Goal: Task Accomplishment & Management: Manage account settings

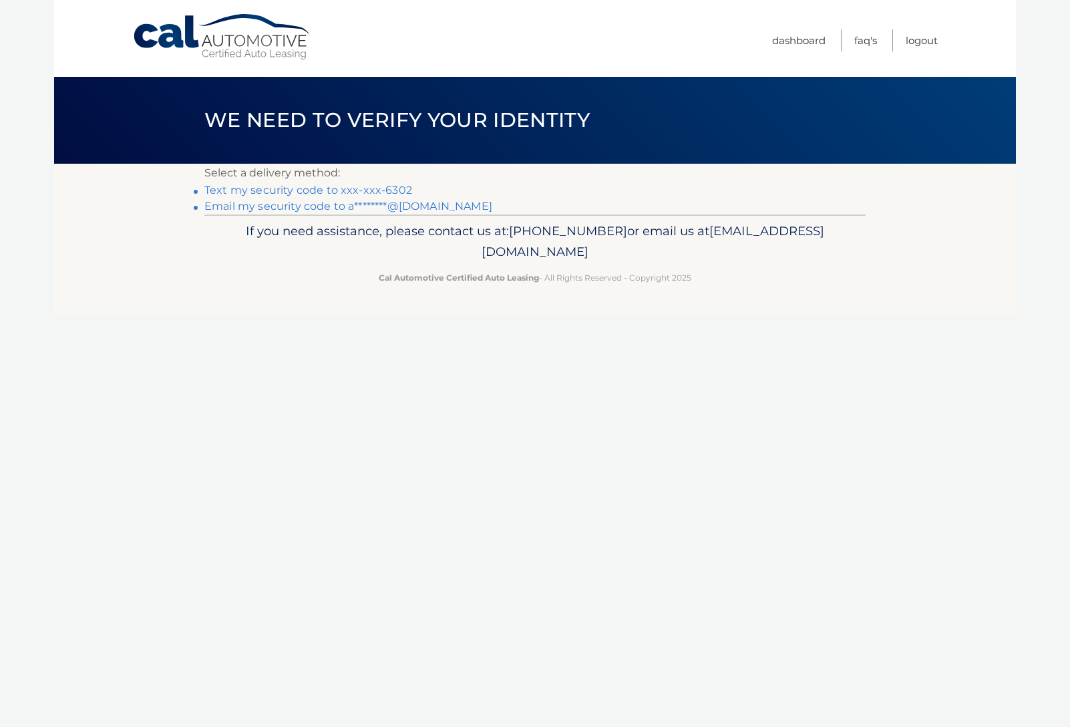
drag, startPoint x: 287, startPoint y: 194, endPoint x: 303, endPoint y: 192, distance: 16.3
click at [353, 207] on link "Email my security code to a********@[DOMAIN_NAME]" at bounding box center [348, 206] width 288 height 13
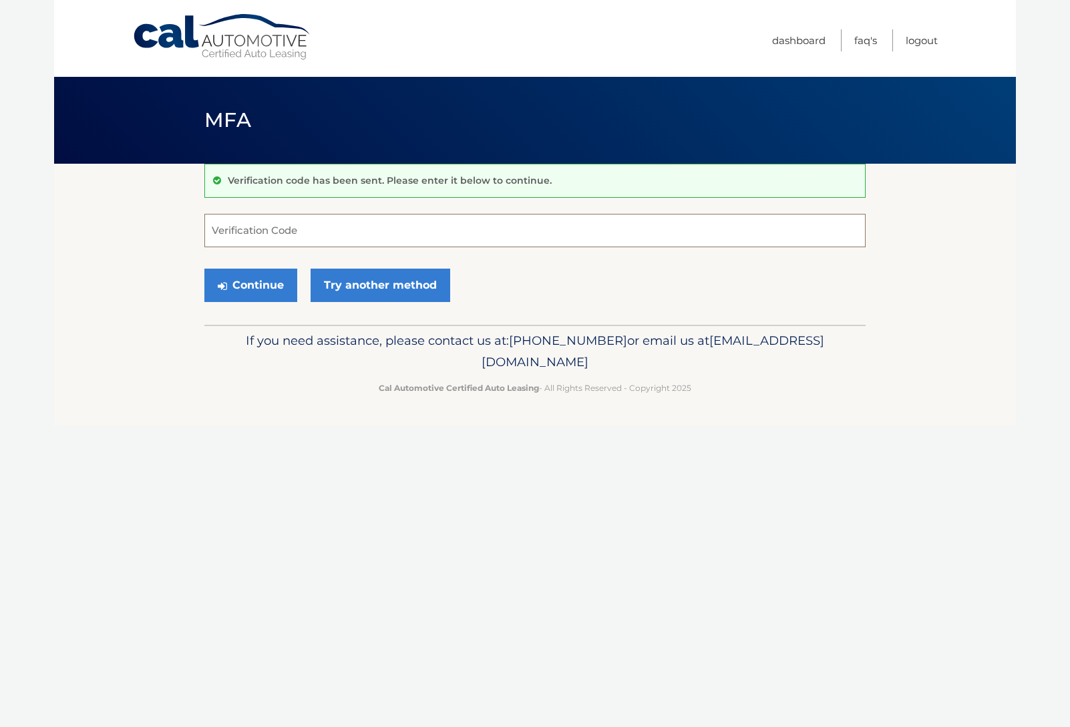
paste input "215664"
click at [250, 288] on button "Continue" at bounding box center [250, 284] width 93 height 33
type input "215664"
click at [204, 268] on button "Continue" at bounding box center [250, 284] width 93 height 33
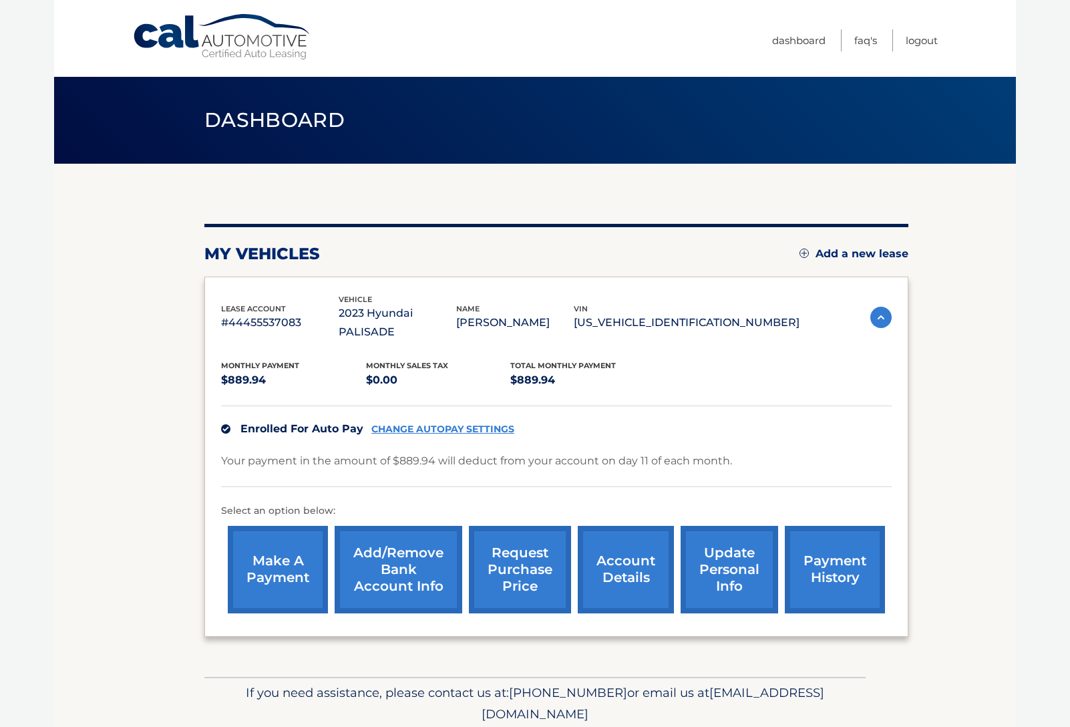
click at [839, 558] on link "payment history" at bounding box center [835, 569] width 100 height 87
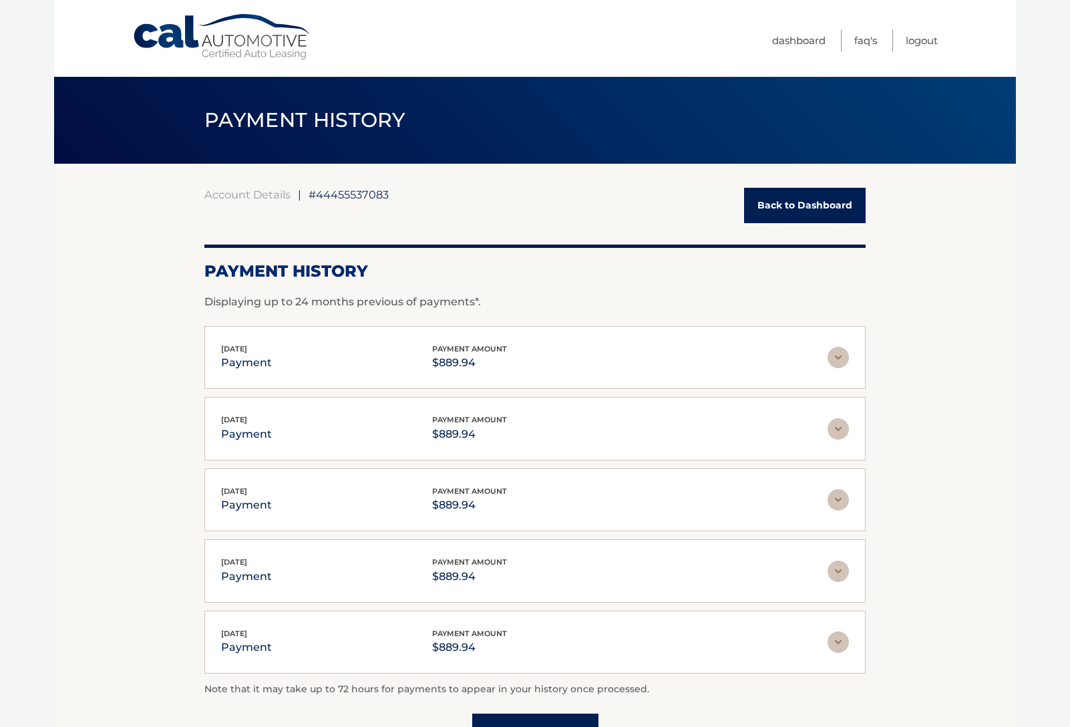
click at [830, 349] on img at bounding box center [838, 357] width 21 height 21
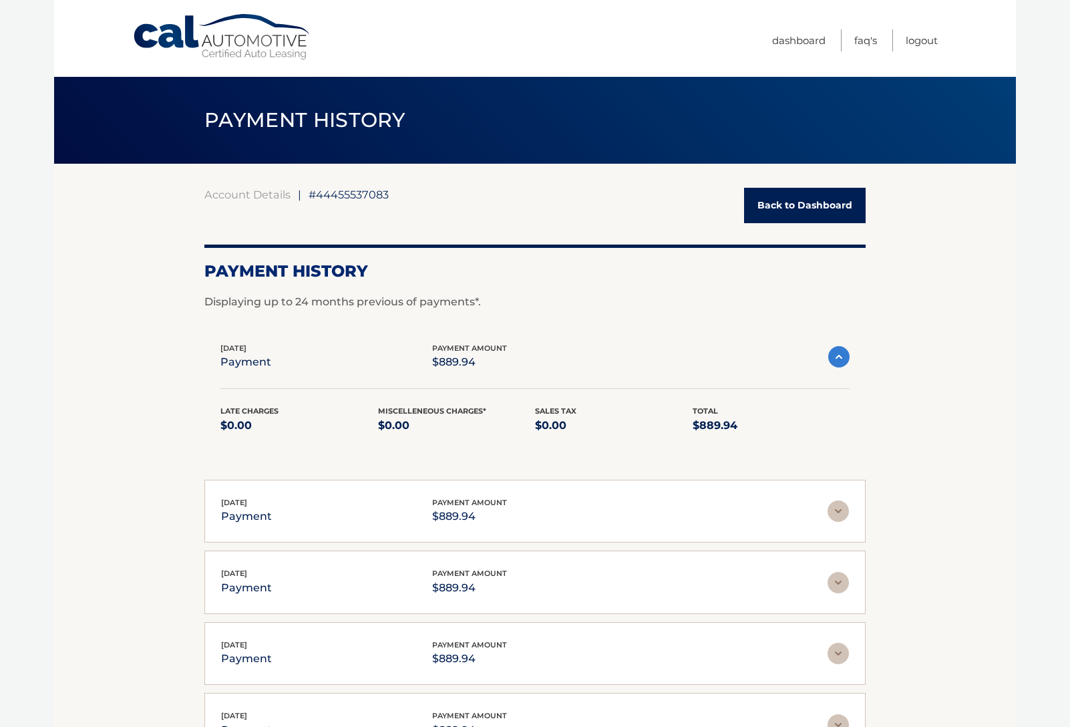
drag, startPoint x: 791, startPoint y: 180, endPoint x: 800, endPoint y: 191, distance: 14.3
click at [794, 182] on div "Account Details | #44455537083 Back to Dashboard Payment History Displaying up …" at bounding box center [534, 511] width 661 height 695
click at [801, 210] on link "Back to Dashboard" at bounding box center [805, 205] width 122 height 35
click at [793, 211] on link "Back to Dashboard" at bounding box center [805, 205] width 122 height 35
click at [781, 209] on link "Back to Dashboard" at bounding box center [805, 205] width 122 height 35
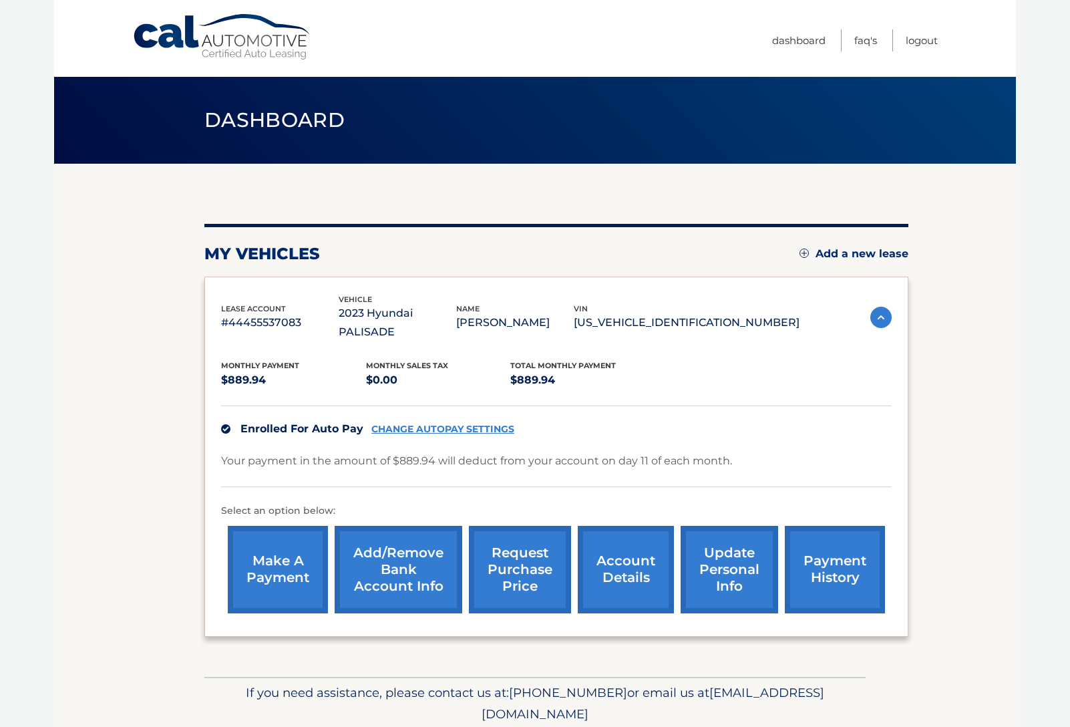
click at [429, 423] on link "CHANGE AUTOPAY SETTINGS" at bounding box center [442, 428] width 143 height 11
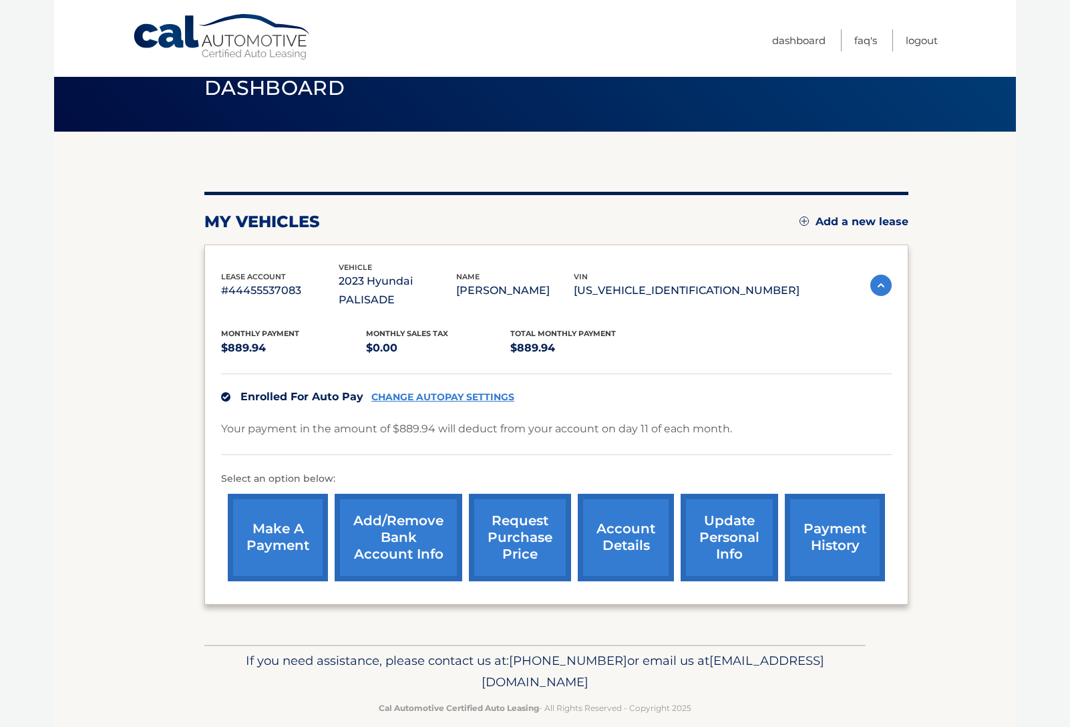
click at [611, 514] on link "account details" at bounding box center [626, 537] width 96 height 87
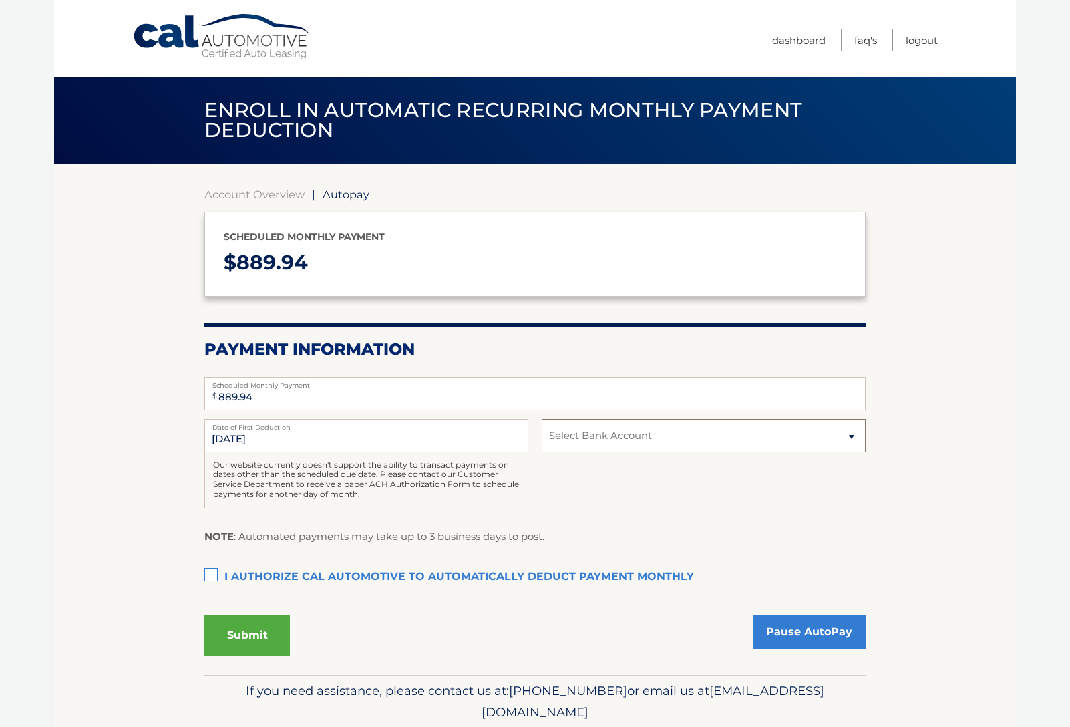
click at [568, 434] on select "Select Bank Account Checking CAPITAL ONE N.A. *****4984 Checking JPMORGAN CHASE…" at bounding box center [704, 435] width 324 height 33
click at [353, 204] on section "Account Overview | Autopay Scheduled monthly payment $ 889.94 Payment Informati…" at bounding box center [534, 431] width 661 height 487
click at [349, 200] on span "Autopay" at bounding box center [346, 194] width 47 height 13
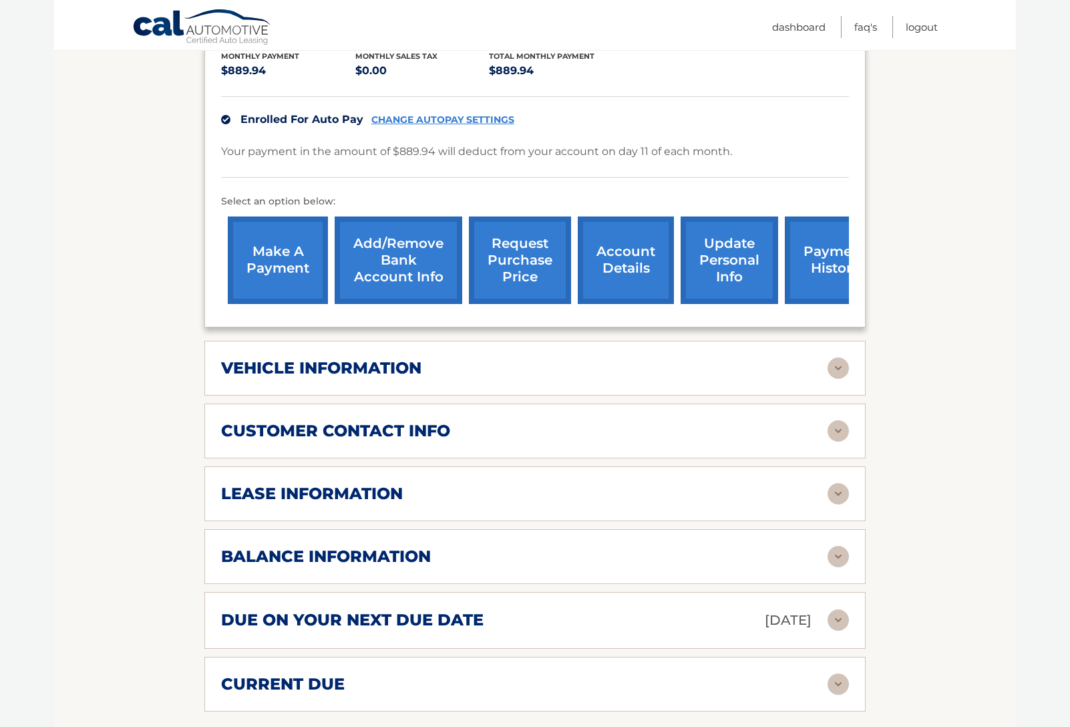
scroll to position [329, 0]
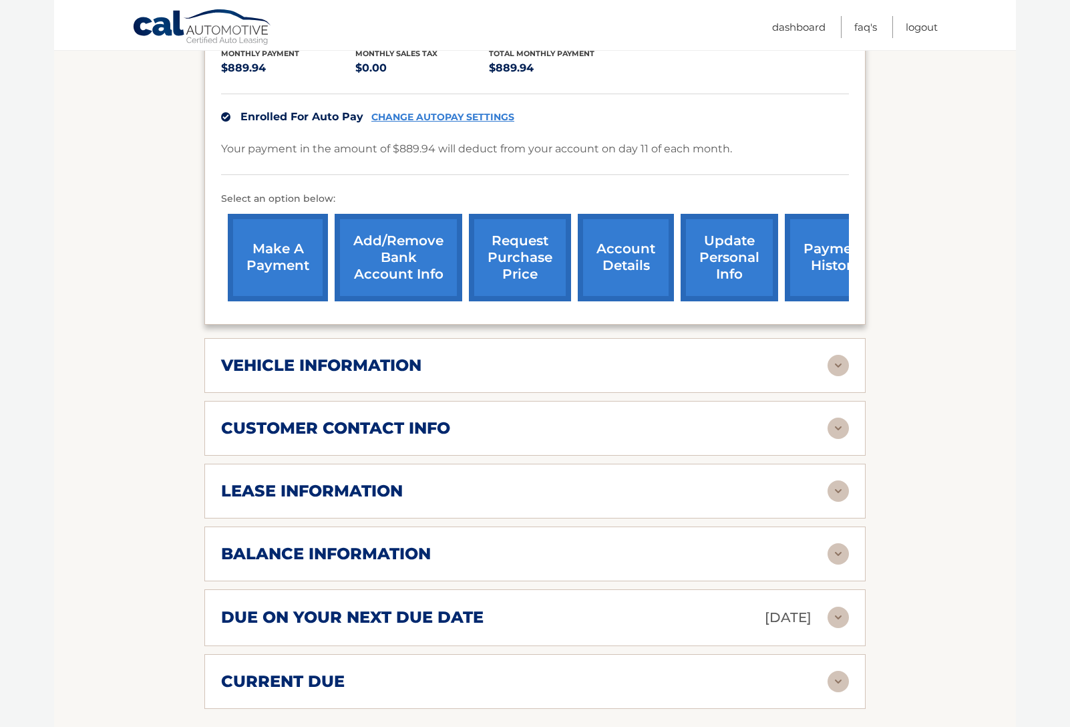
click at [620, 526] on div "balance information Payments Received 35 Payments Remaining 4 Next Payment will…" at bounding box center [534, 553] width 661 height 55
click at [849, 539] on div "balance information Payments Received 35 Payments Remaining 4 Next Payment will…" at bounding box center [534, 553] width 661 height 55
click at [840, 543] on img at bounding box center [838, 553] width 21 height 21
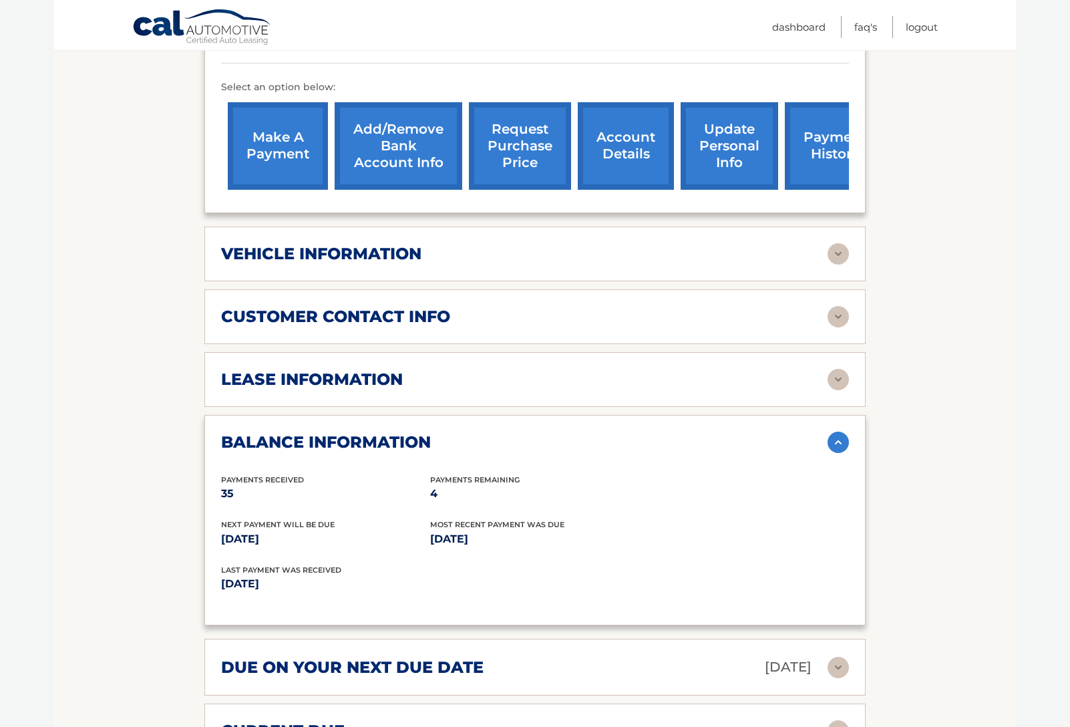
scroll to position [436, 0]
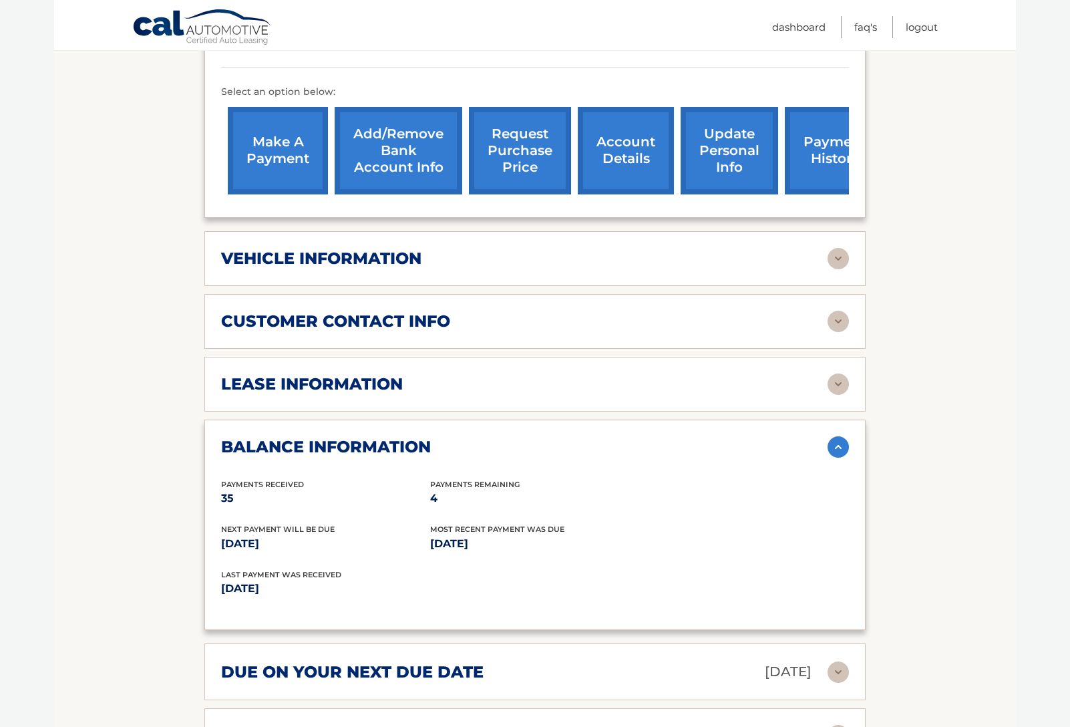
click at [391, 375] on div "lease information" at bounding box center [535, 383] width 628 height 21
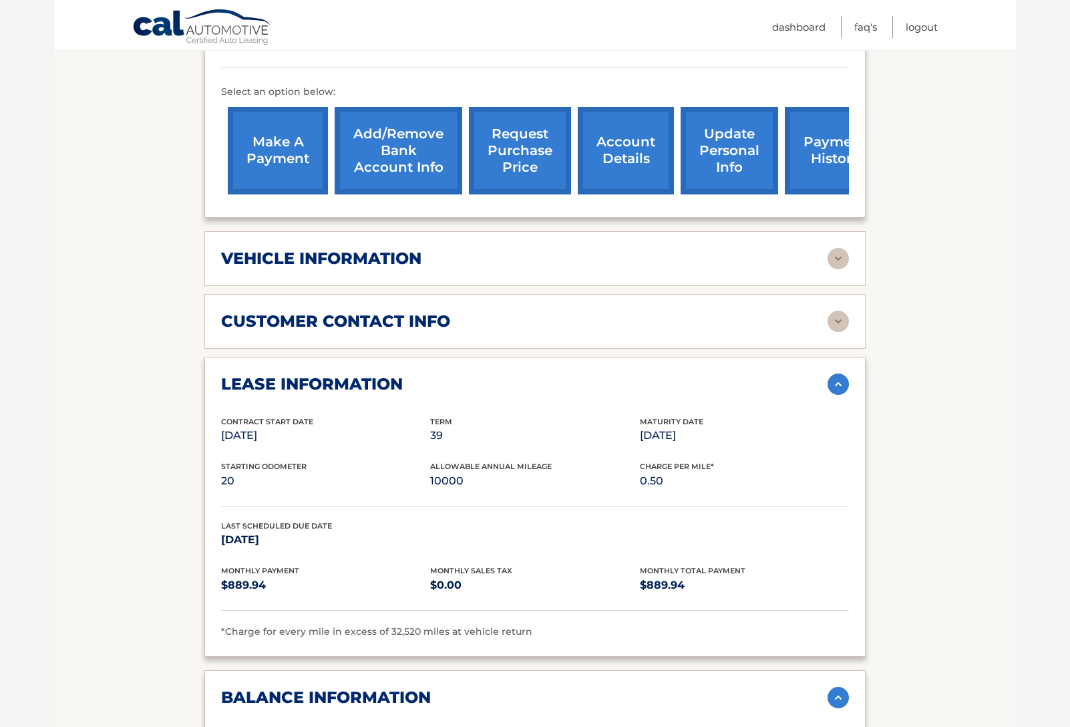
scroll to position [444, 0]
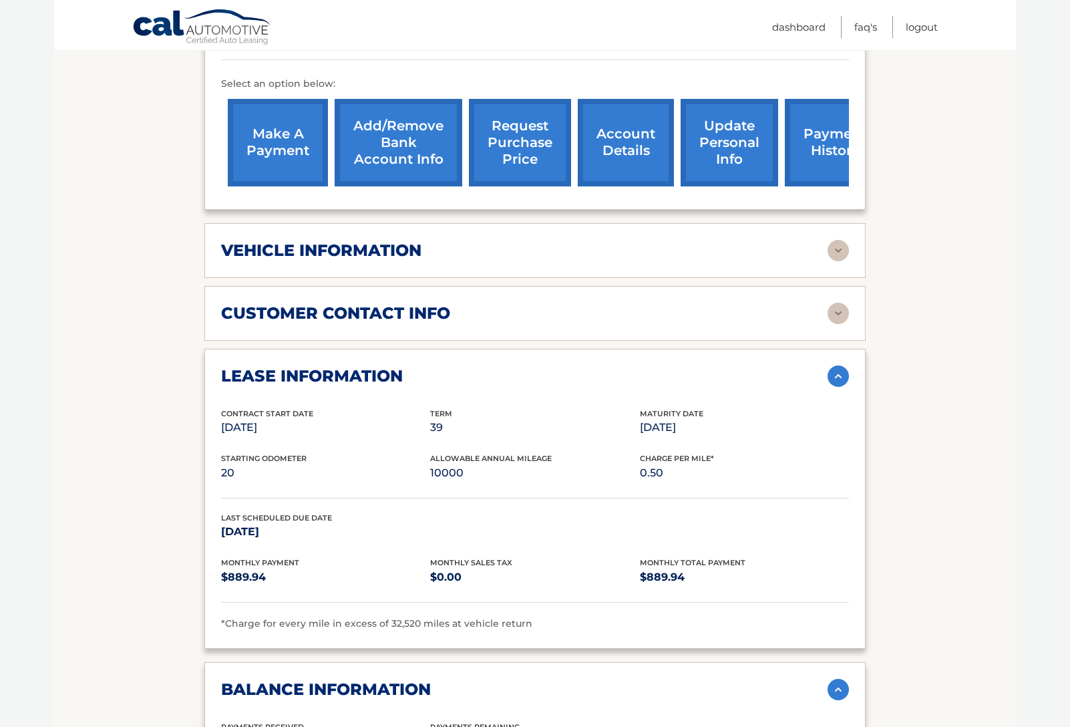
click at [472, 617] on span "*Charge for every mile in excess of 32,520 miles at vehicle return" at bounding box center [376, 623] width 311 height 12
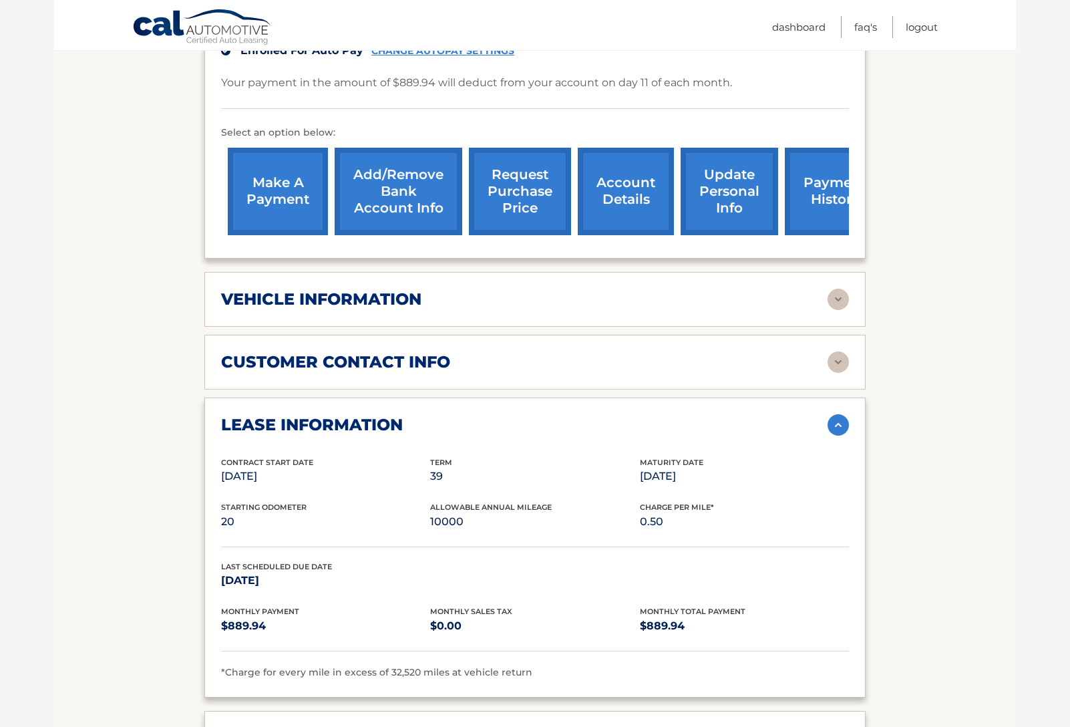
scroll to position [389, 0]
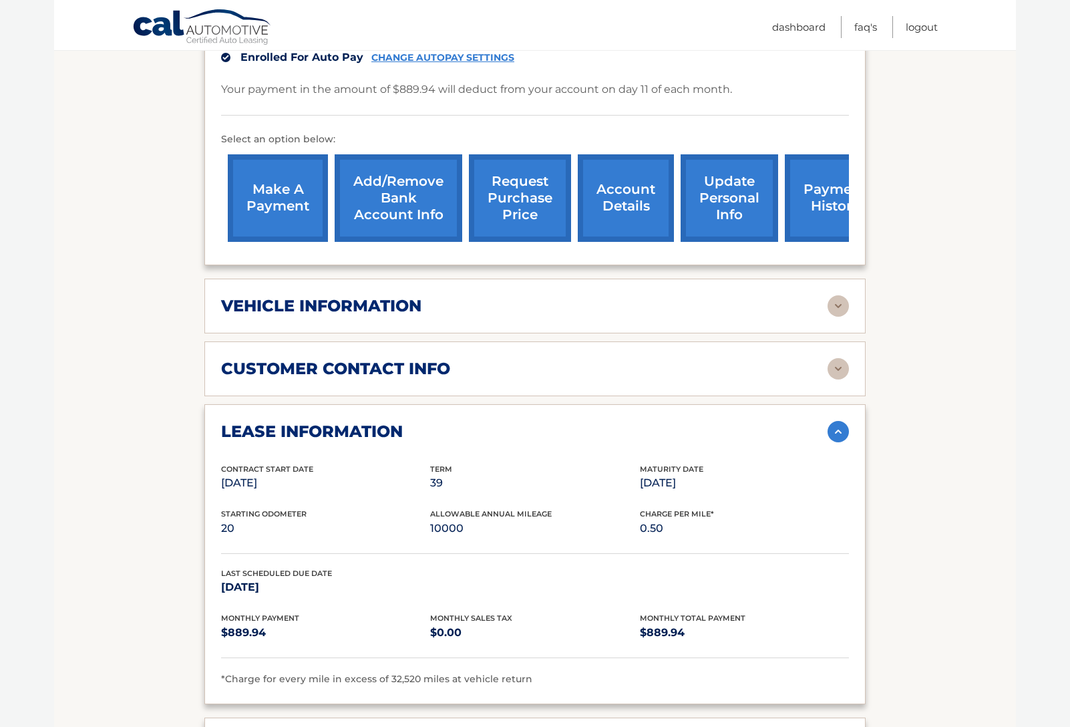
click at [438, 519] on p "10000" at bounding box center [534, 528] width 209 height 19
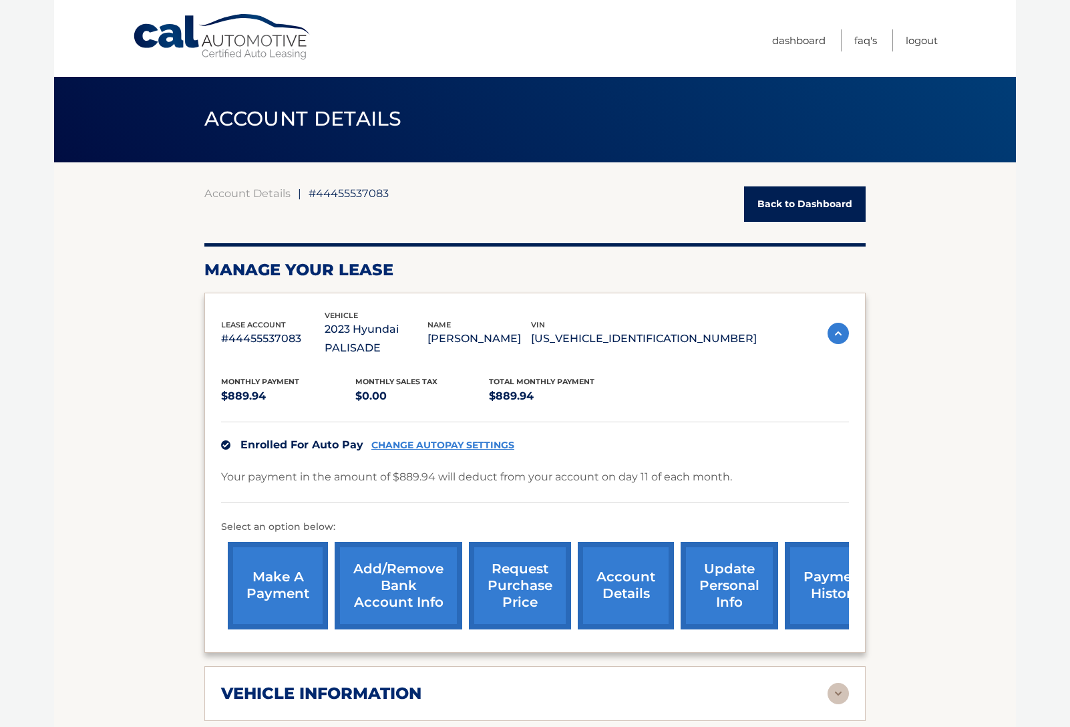
scroll to position [0, 0]
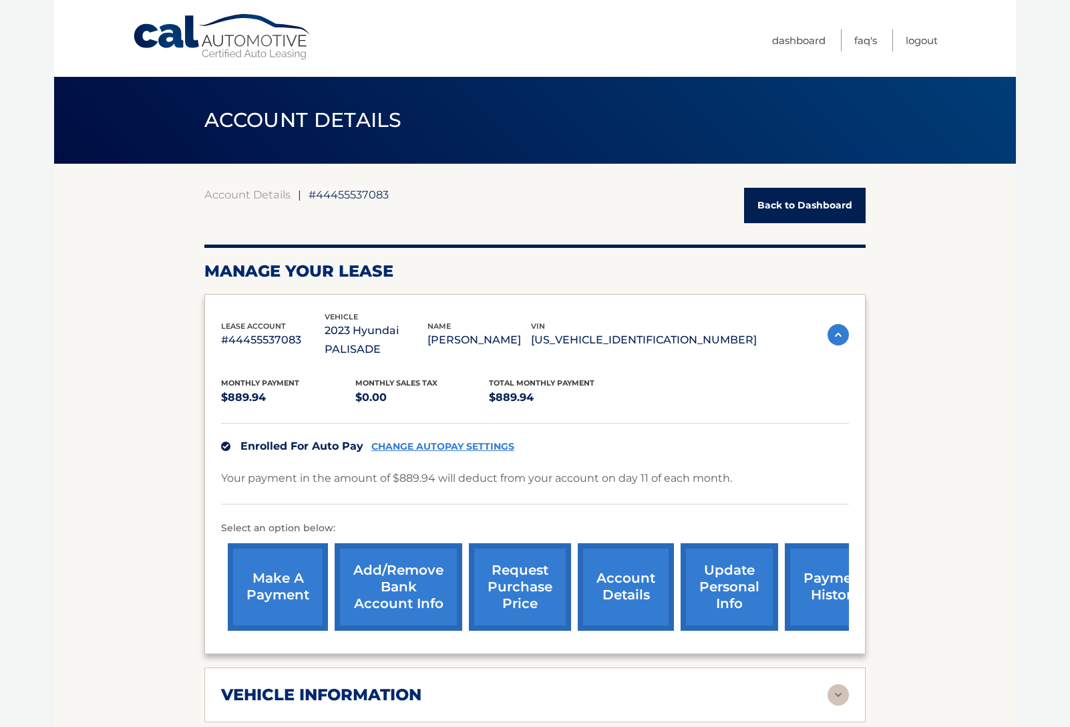
click at [785, 555] on link "payment history" at bounding box center [835, 586] width 100 height 87
click at [807, 558] on link "payment history" at bounding box center [835, 586] width 100 height 87
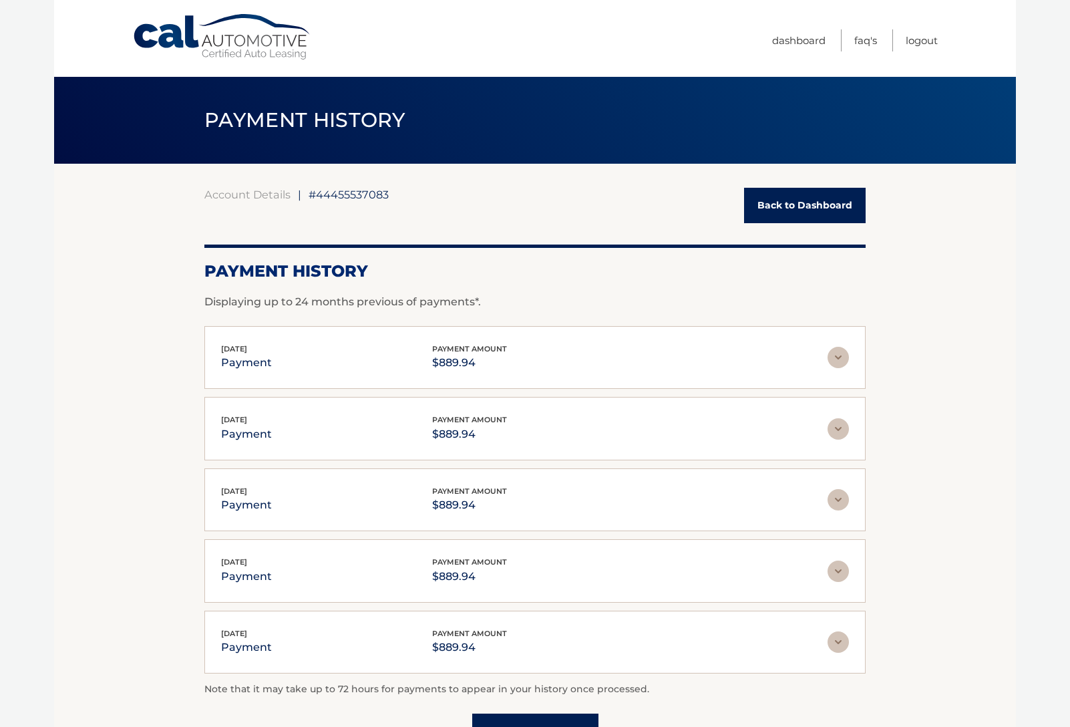
click at [816, 552] on div "Jun 11, 2025 payment payment amount $889.94 Late Charges $0.00 Miscelleneous Ch…" at bounding box center [534, 570] width 661 height 63
click at [838, 348] on img at bounding box center [838, 357] width 21 height 21
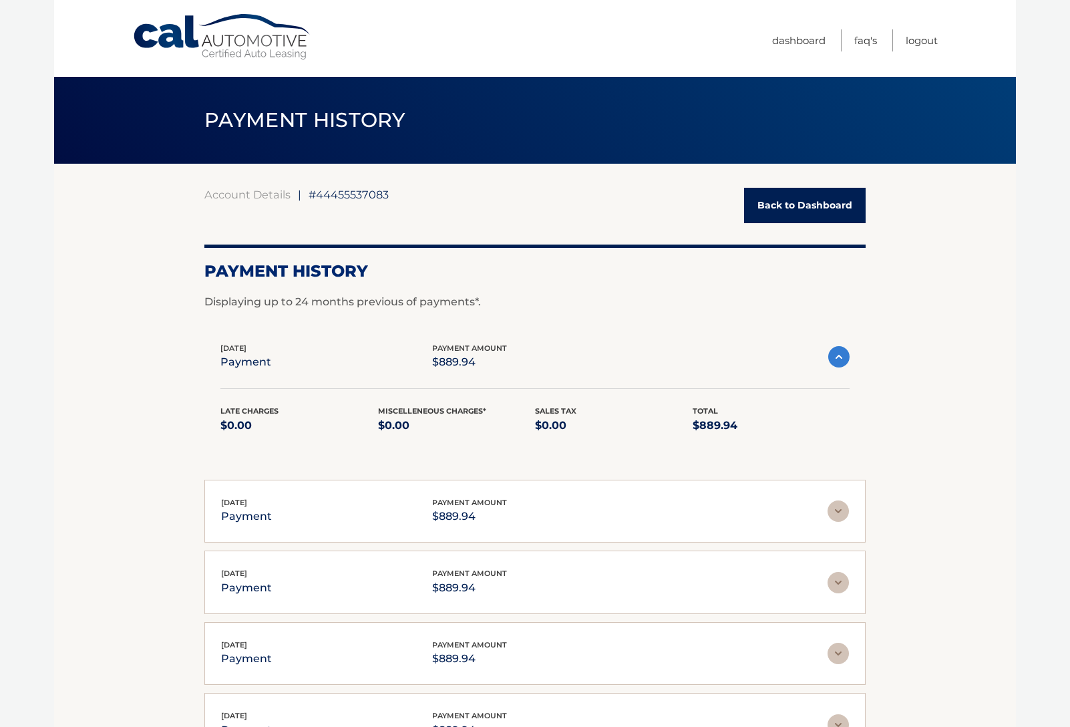
click at [824, 206] on link "Back to Dashboard" at bounding box center [805, 205] width 122 height 35
click at [825, 206] on link "Back to Dashboard" at bounding box center [805, 205] width 122 height 35
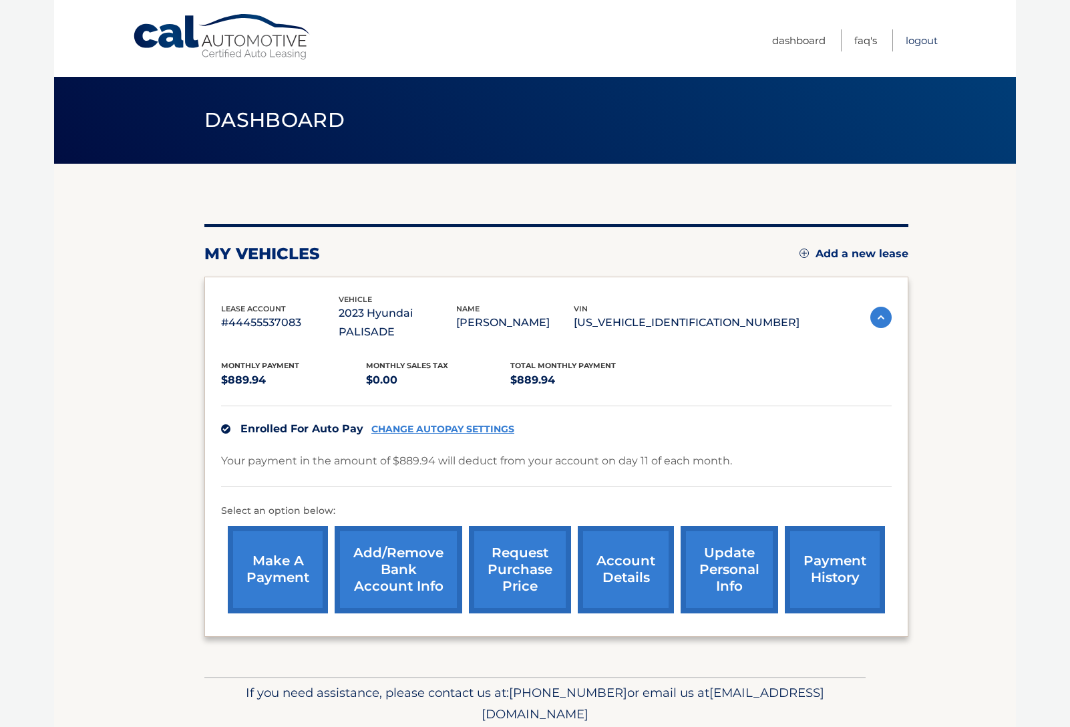
click at [932, 40] on link "Logout" at bounding box center [922, 40] width 32 height 22
